Goal: Information Seeking & Learning: Compare options

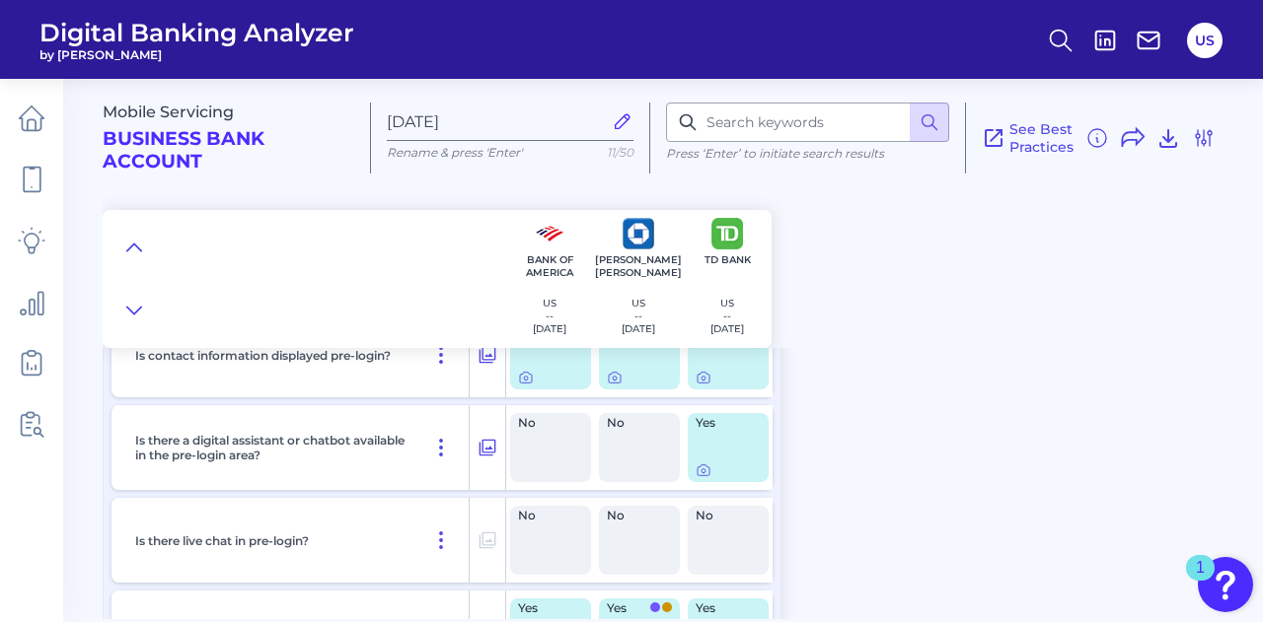
scroll to position [1102, 0]
click at [485, 452] on icon at bounding box center [487, 449] width 20 height 24
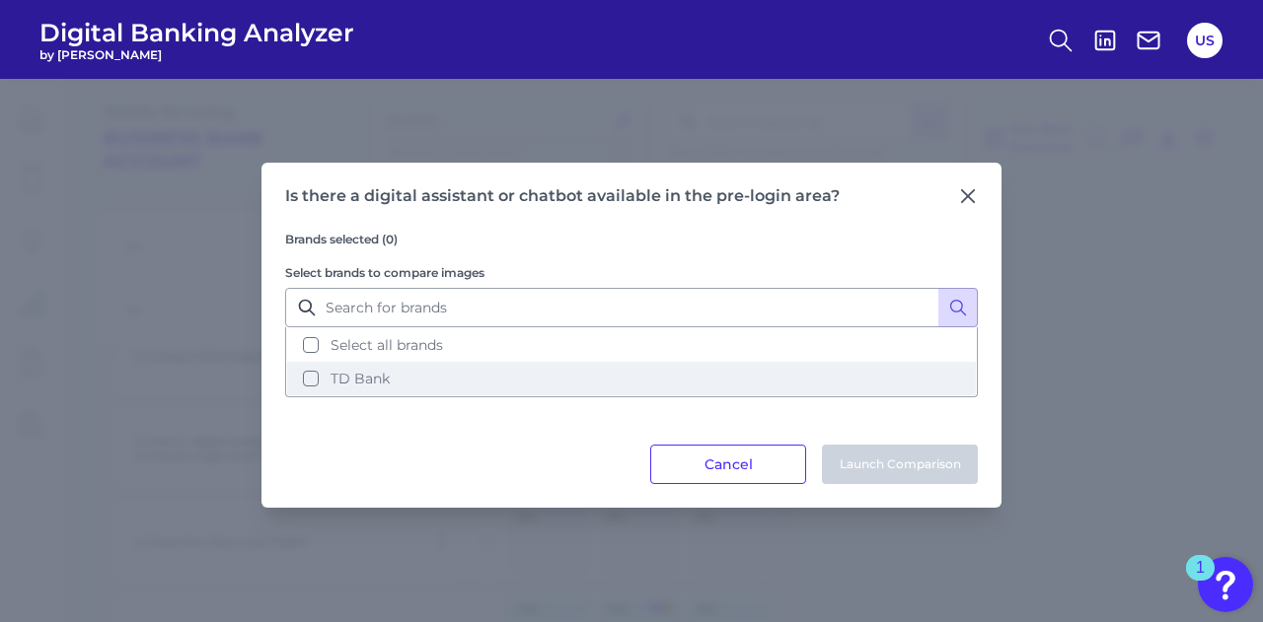
click at [475, 392] on button "TD Bank" at bounding box center [631, 379] width 689 height 34
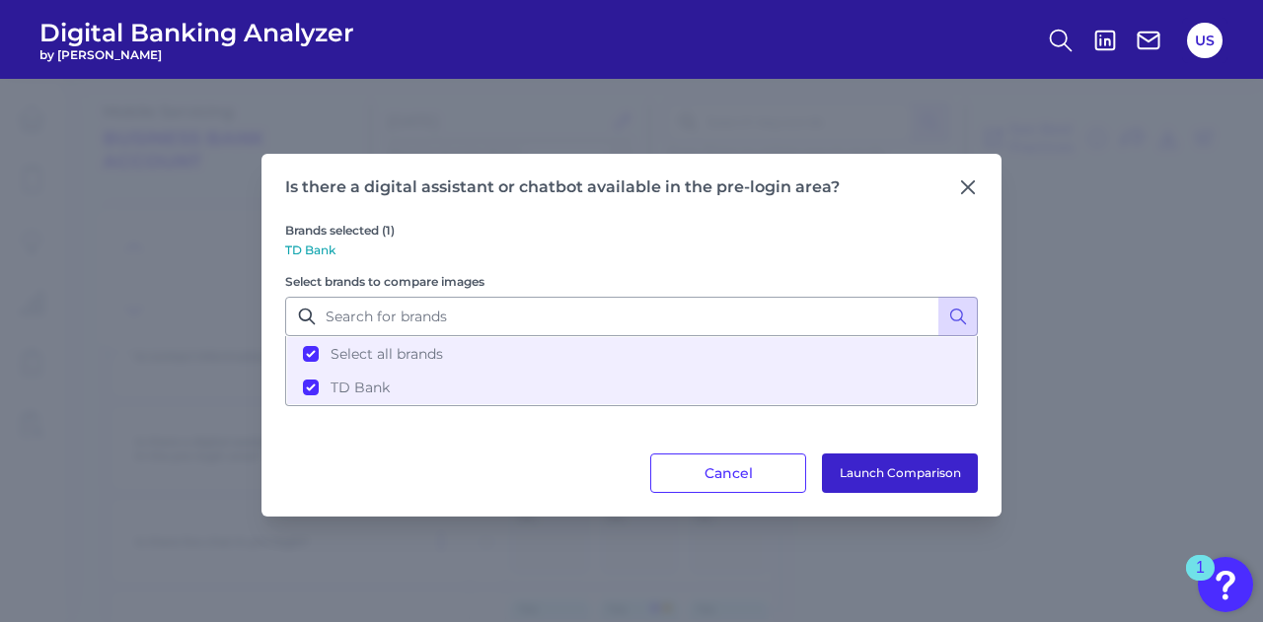
click at [835, 486] on button "Launch Comparison" at bounding box center [900, 473] width 156 height 39
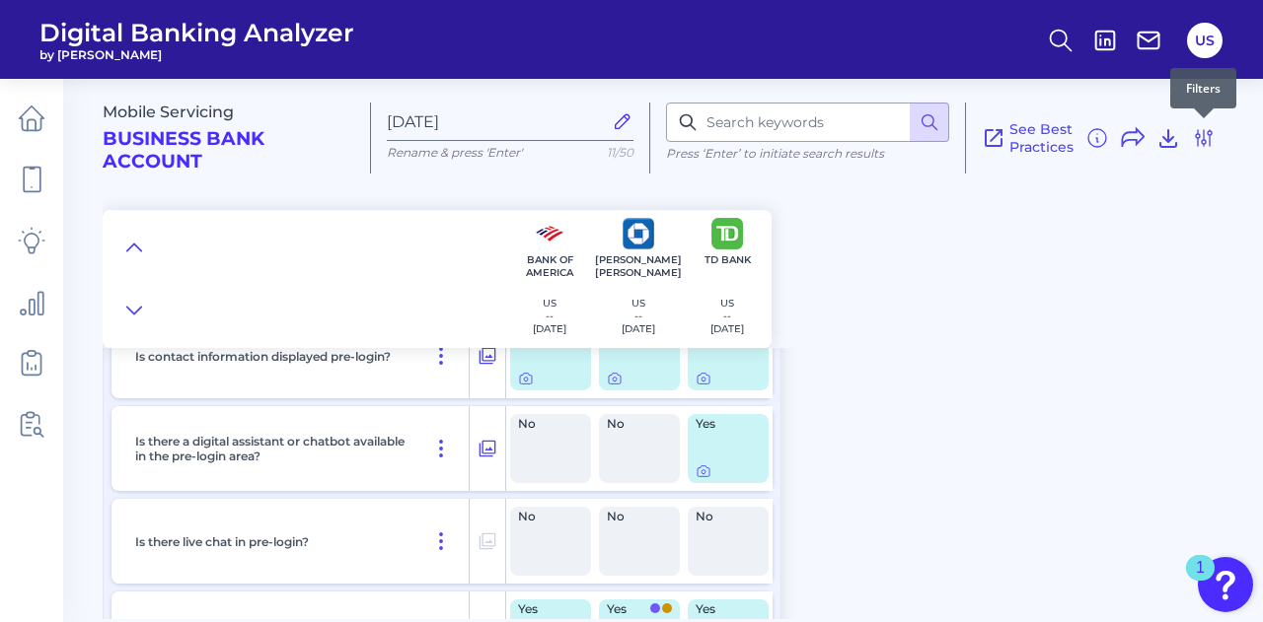
click at [1218, 139] on div "Mobile Servicing Business Bank Account Sep 24 2025 Rename & press 'Enter' 11/50…" at bounding box center [679, 130] width 1152 height 134
click at [1209, 137] on icon at bounding box center [1204, 138] width 16 height 16
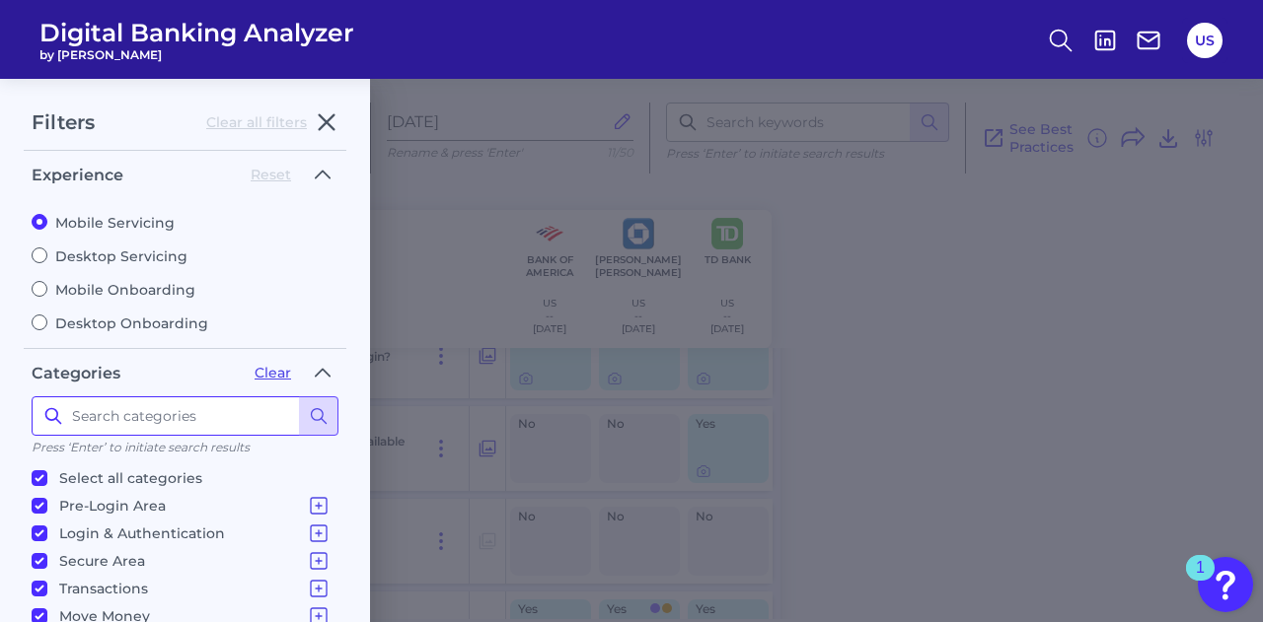
click at [150, 408] on input at bounding box center [185, 416] width 307 height 39
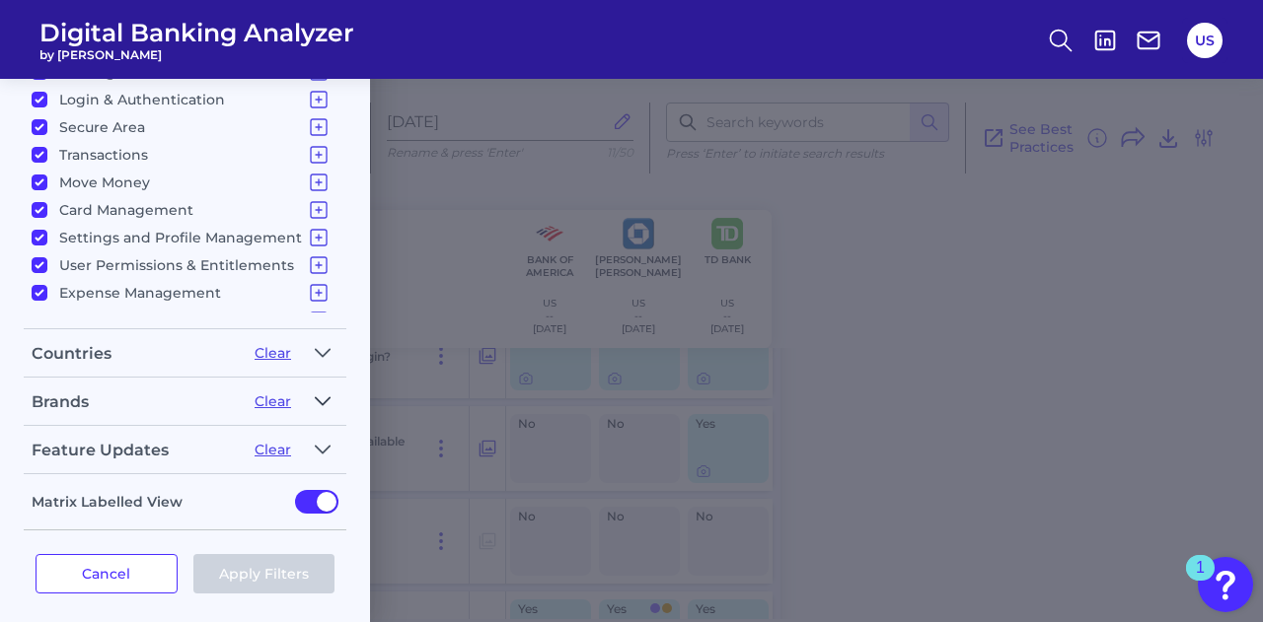
click at [322, 398] on icon "button" at bounding box center [323, 401] width 14 height 7
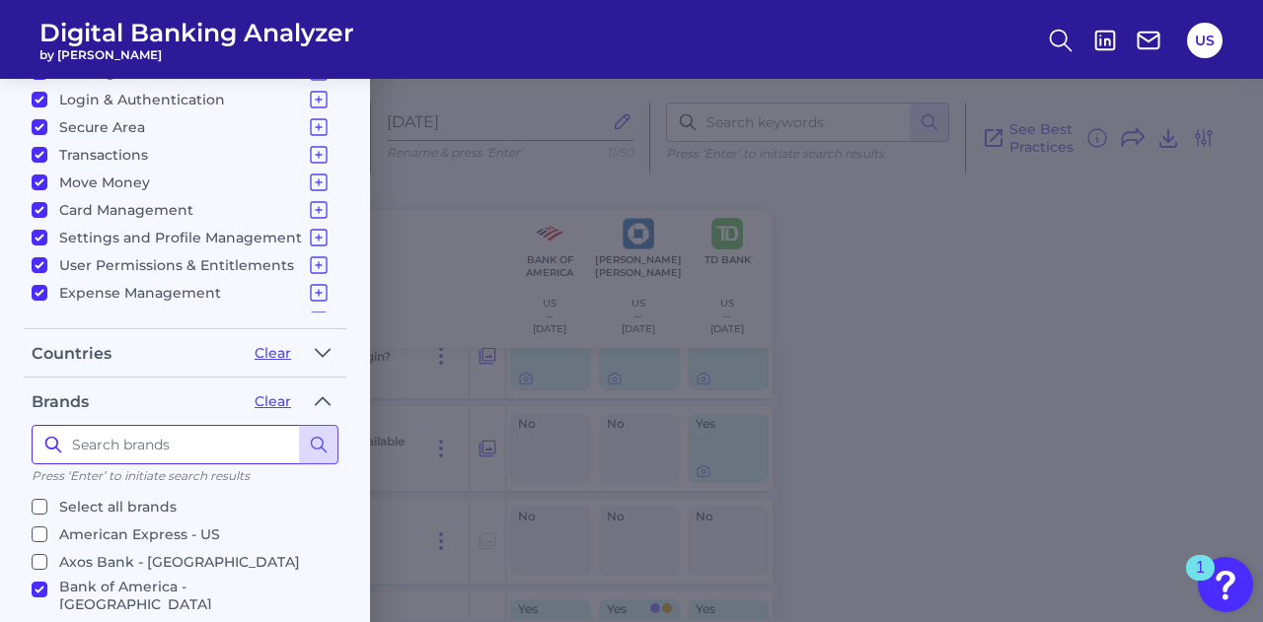
click at [193, 440] on input at bounding box center [185, 444] width 307 height 39
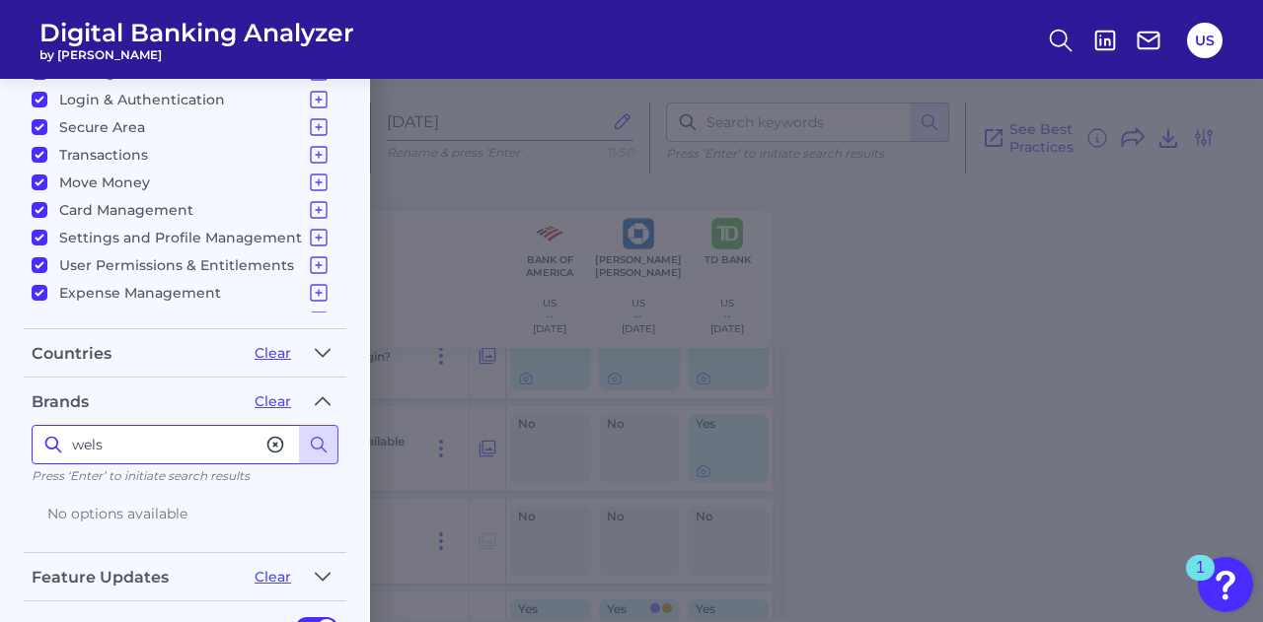
click at [193, 440] on input "wels" at bounding box center [185, 444] width 307 height 39
type input "wells"
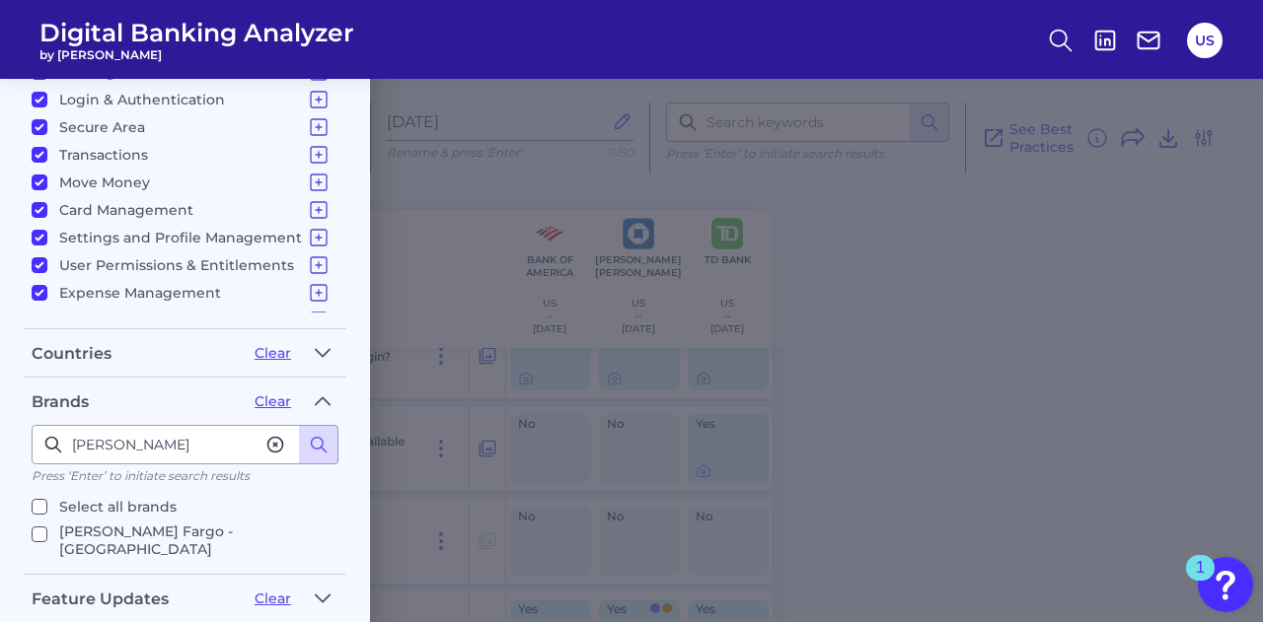
click at [141, 534] on p "Wells Fargo - US" at bounding box center [194, 541] width 271 height 36
click at [47, 534] on input "Wells Fargo - US" at bounding box center [40, 535] width 16 height 16
checkbox input "true"
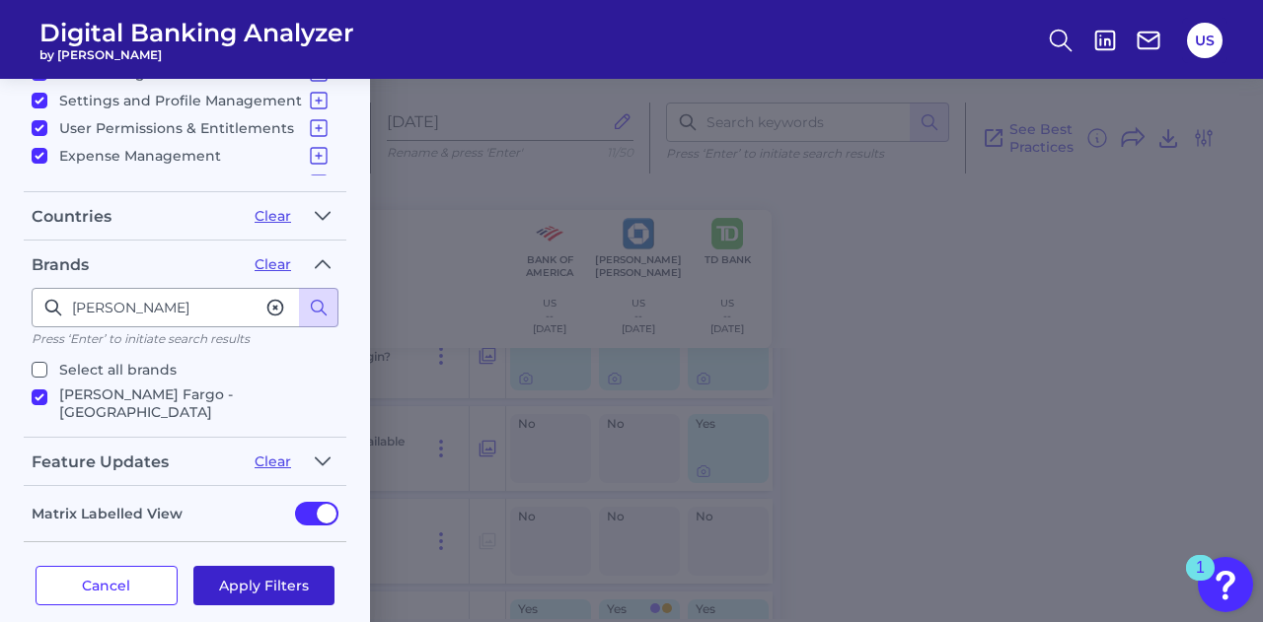
click at [264, 570] on button "Apply Filters" at bounding box center [264, 585] width 142 height 39
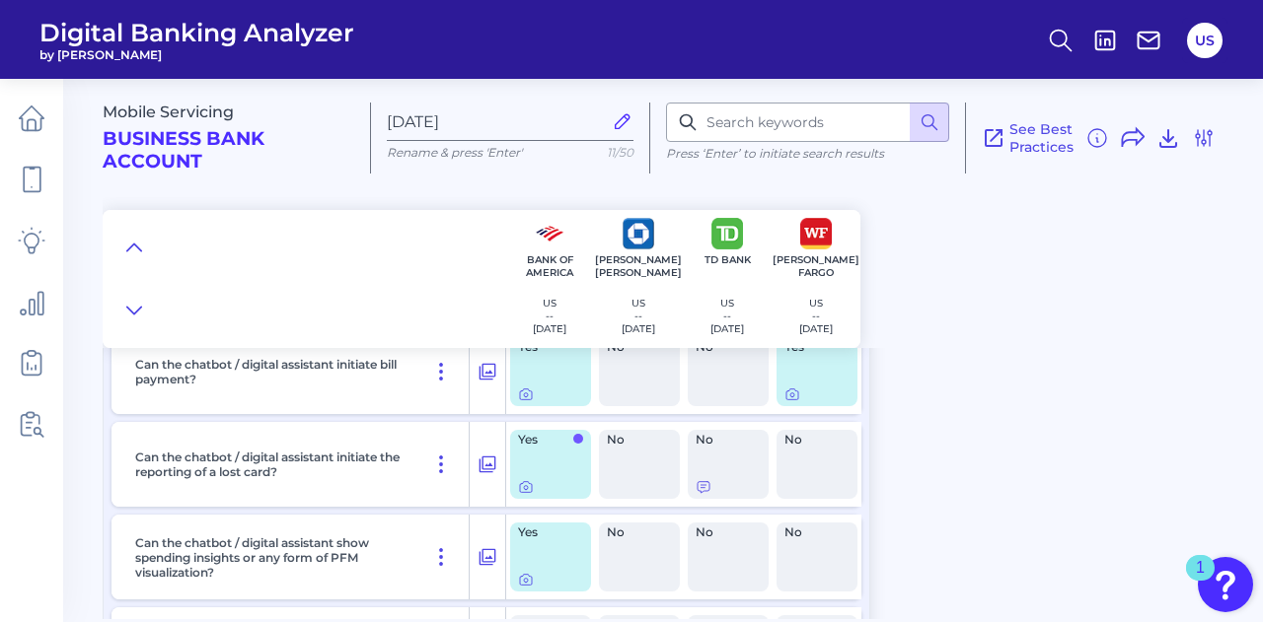
scroll to position [27305, 0]
click at [704, 489] on div at bounding box center [703, 483] width 20 height 20
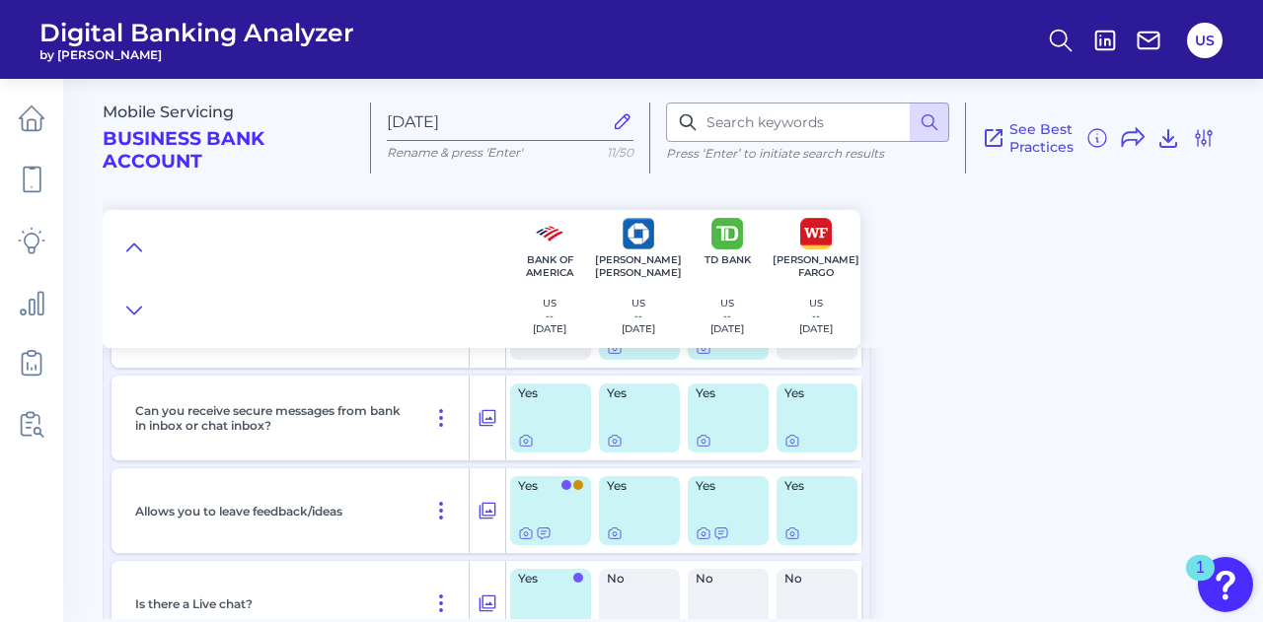
scroll to position [27065, 0]
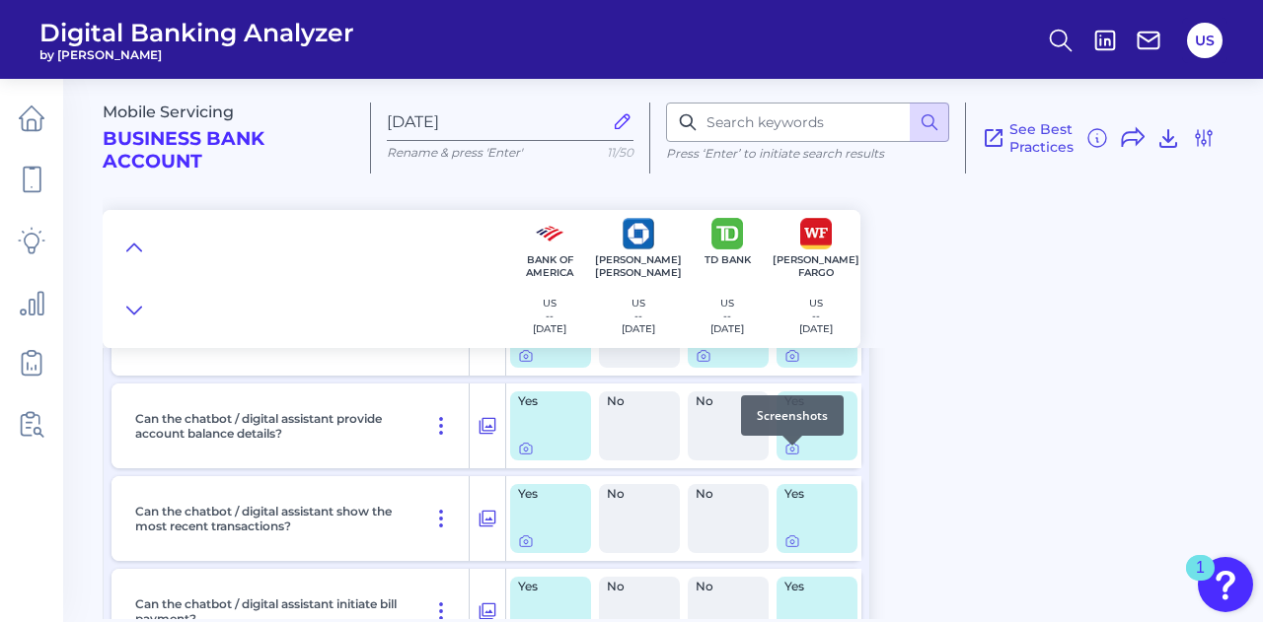
click at [801, 455] on div at bounding box center [816, 449] width 65 height 16
click at [791, 457] on icon at bounding box center [792, 449] width 16 height 16
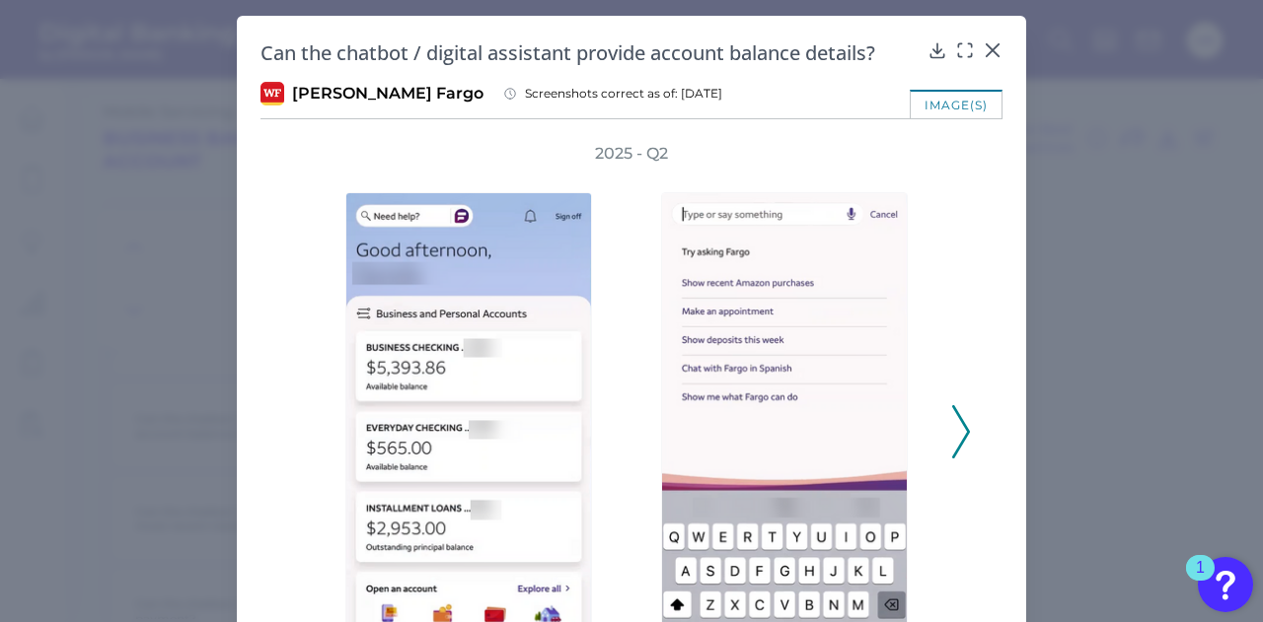
click at [945, 478] on div "2025 - Q2" at bounding box center [631, 421] width 679 height 556
click at [958, 467] on div "2025 - Q2" at bounding box center [631, 421] width 679 height 556
click at [964, 429] on polyline at bounding box center [960, 431] width 15 height 50
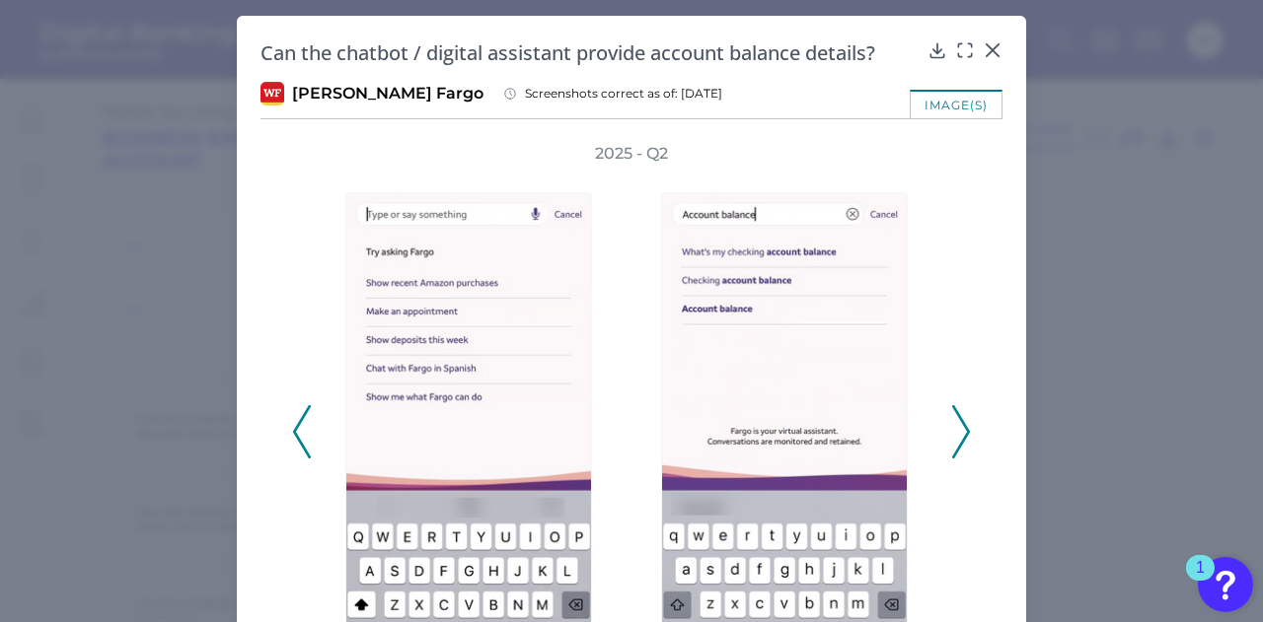
click at [964, 429] on polyline at bounding box center [960, 431] width 15 height 50
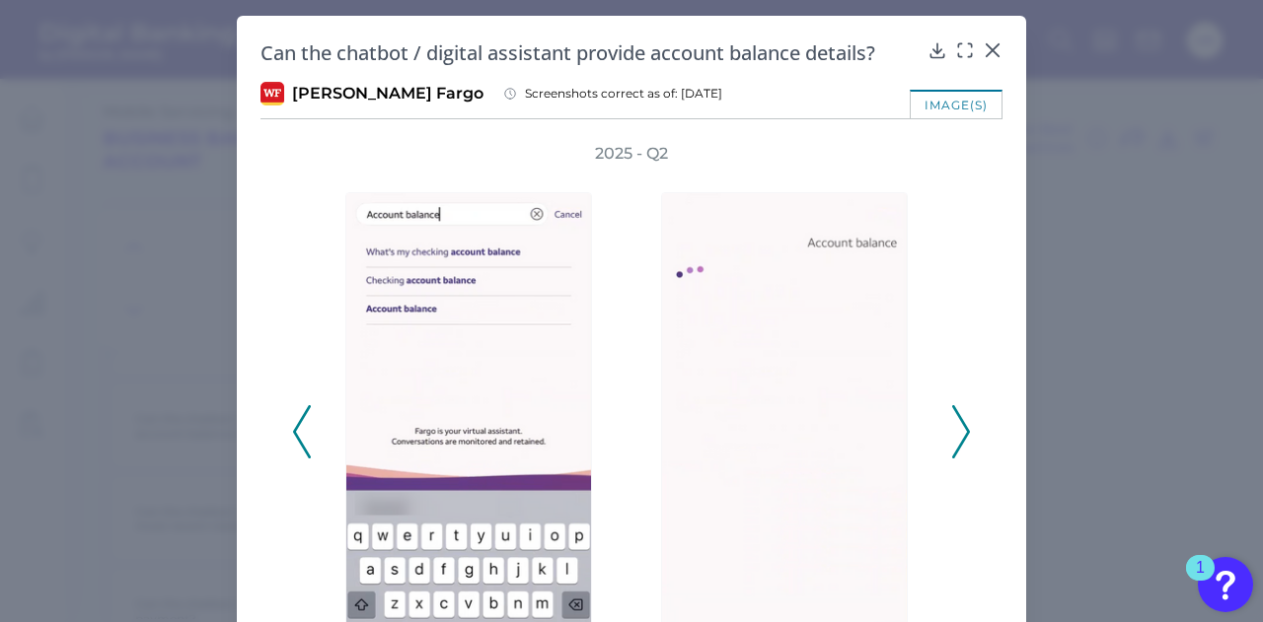
click at [964, 429] on polyline at bounding box center [960, 431] width 15 height 50
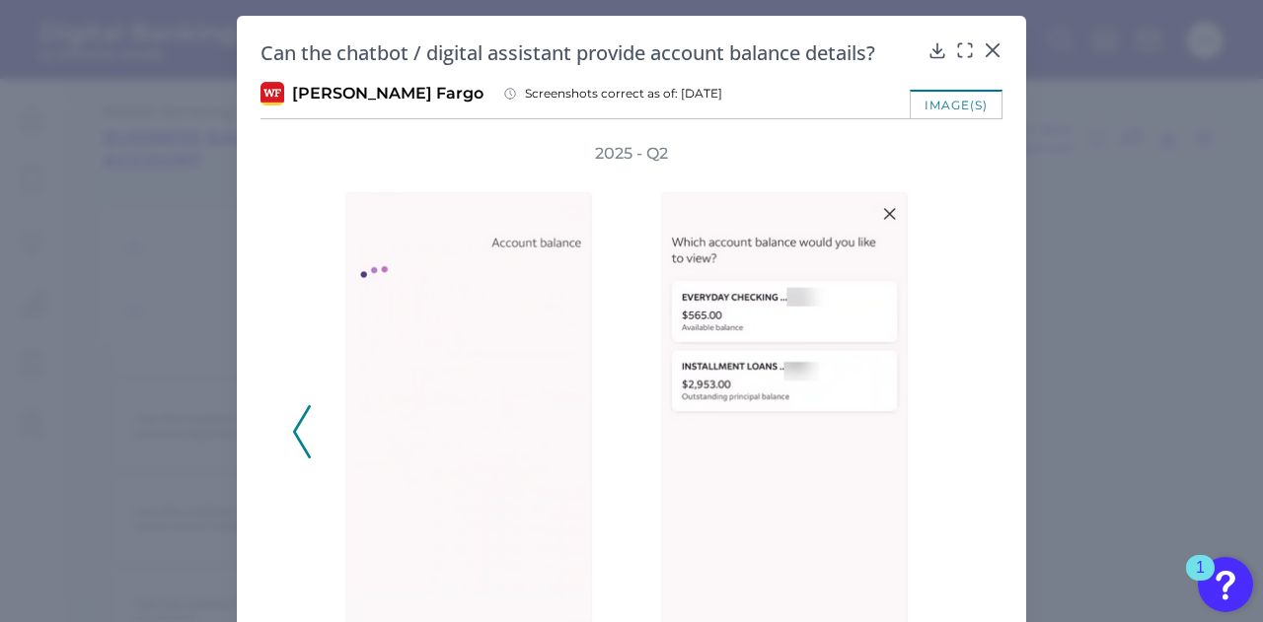
click at [964, 429] on div "2025 - Q2" at bounding box center [631, 421] width 679 height 556
click at [990, 50] on icon at bounding box center [992, 50] width 20 height 20
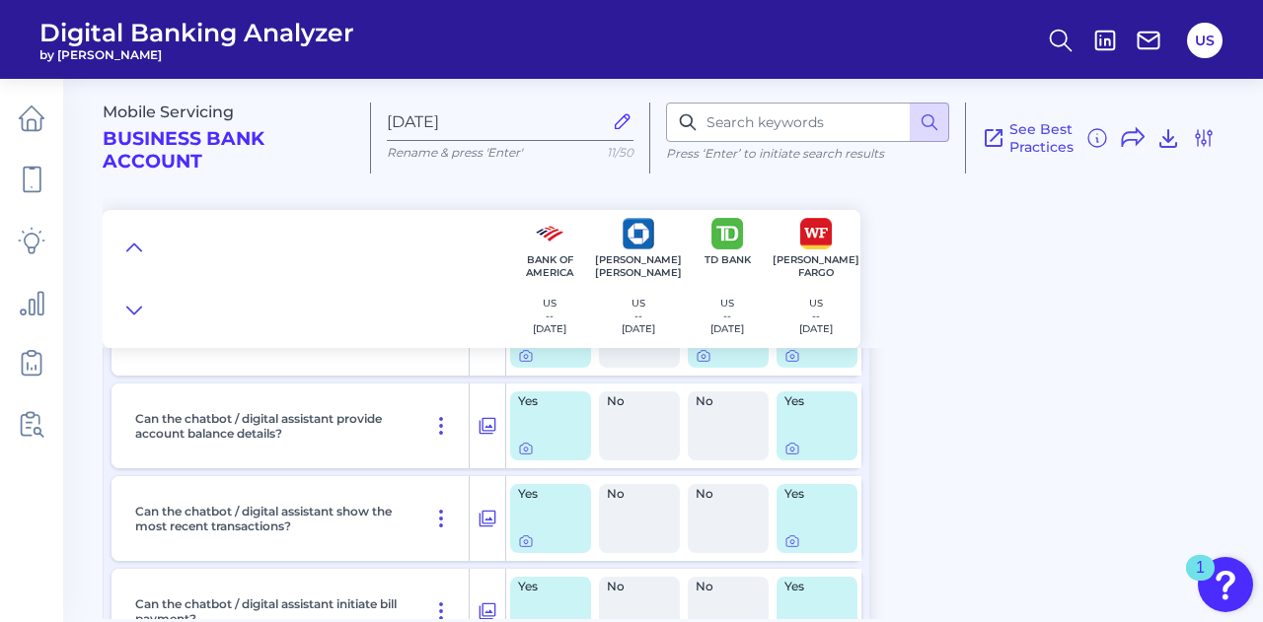
scroll to position [27000, 0]
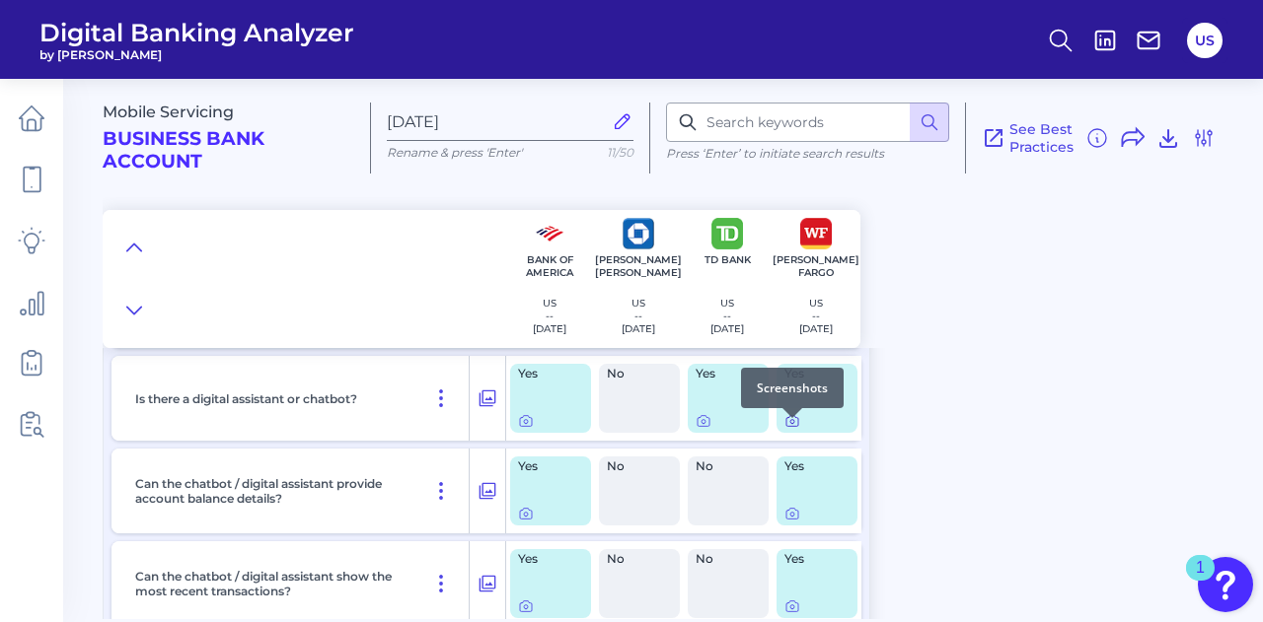
click at [791, 429] on icon at bounding box center [792, 421] width 16 height 16
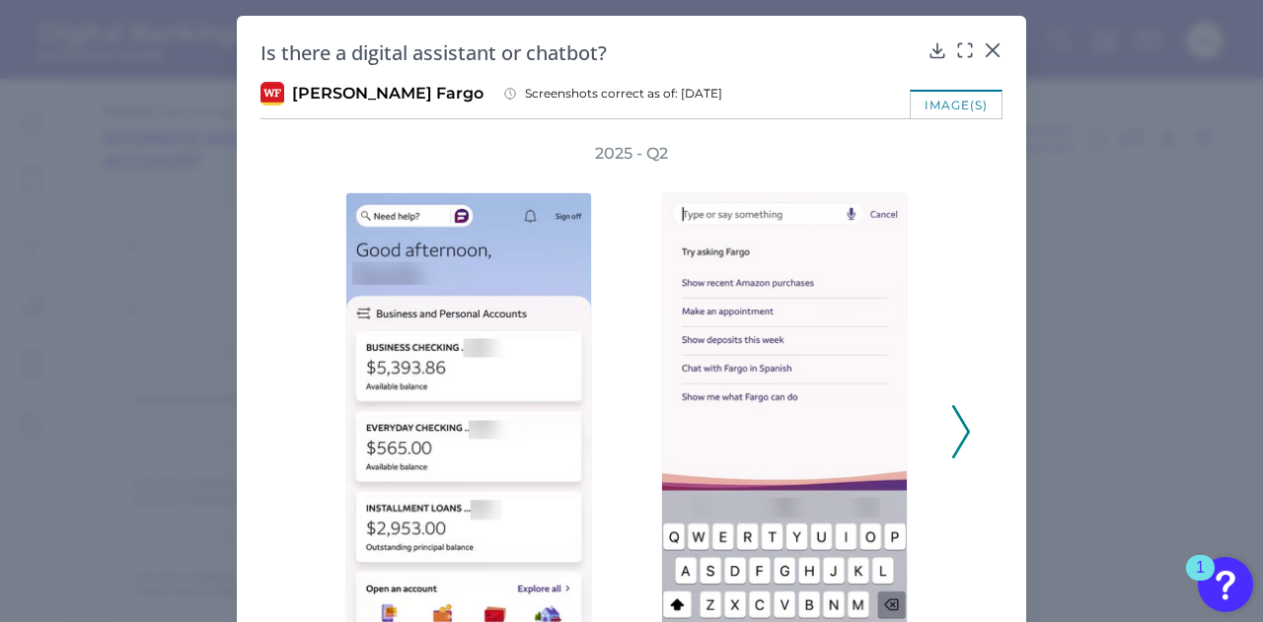
click at [973, 427] on div "2025 - Q2" at bounding box center [631, 421] width 742 height 556
click at [958, 426] on icon at bounding box center [961, 431] width 18 height 53
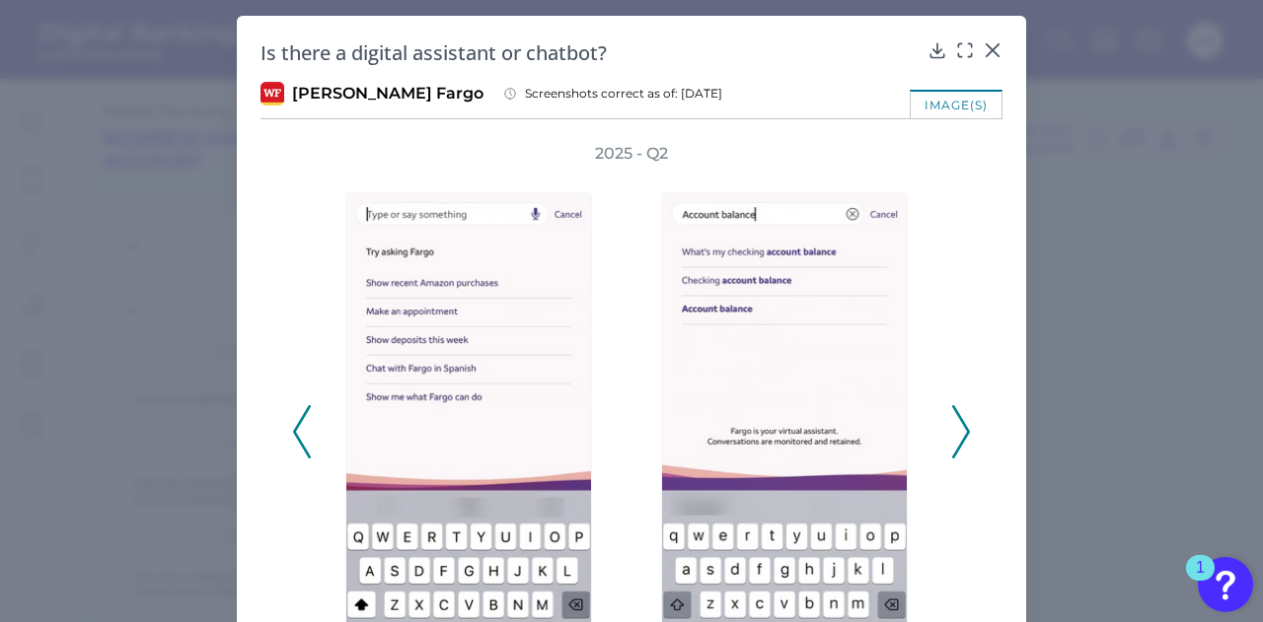
click at [958, 426] on icon at bounding box center [961, 431] width 18 height 53
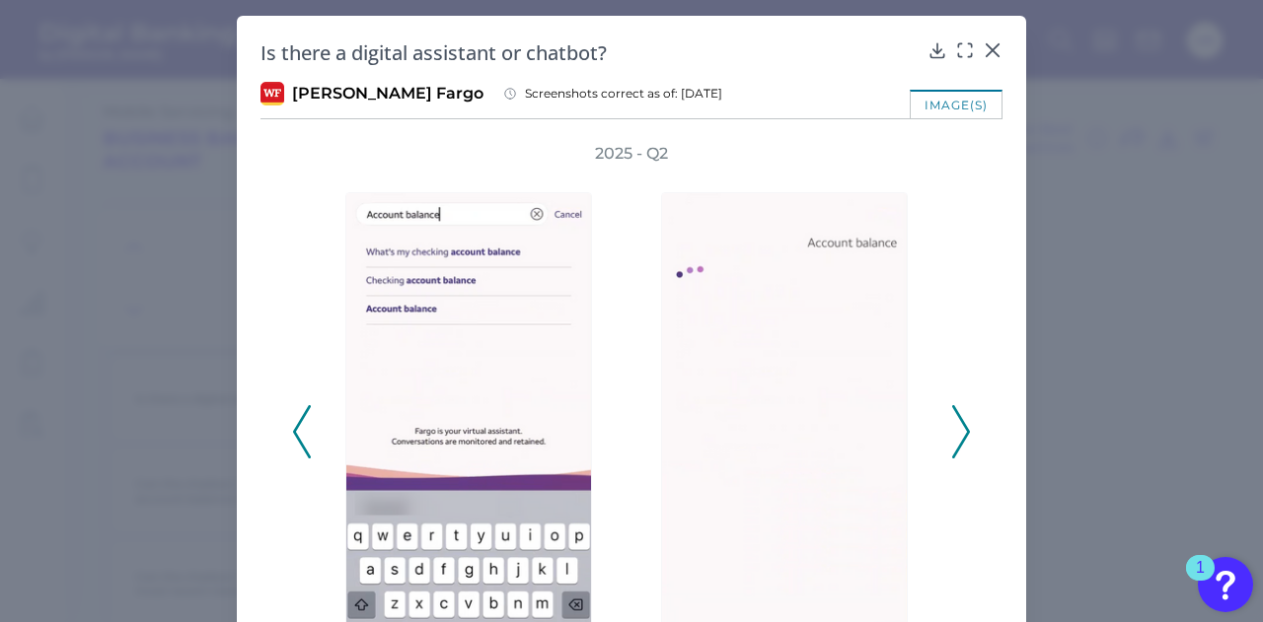
drag, startPoint x: 958, startPoint y: 426, endPoint x: 941, endPoint y: 435, distance: 19.0
drag, startPoint x: 941, startPoint y: 435, endPoint x: 931, endPoint y: 512, distance: 77.6
click at [931, 512] on div at bounding box center [789, 432] width 296 height 535
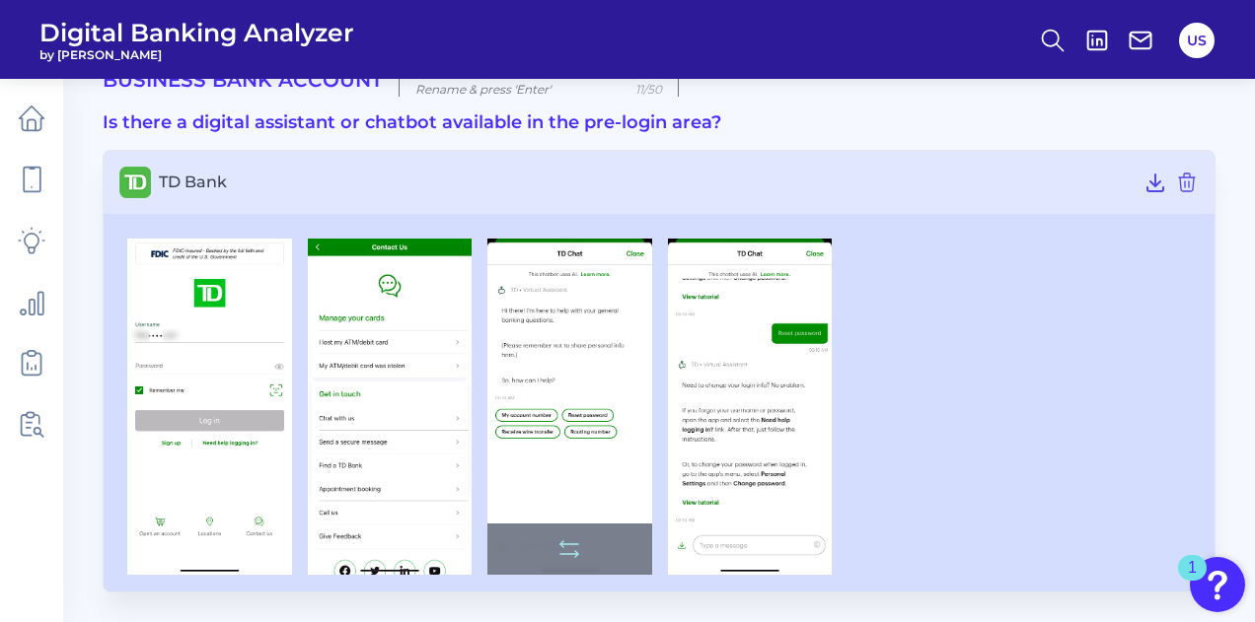
scroll to position [62, 0]
